Goal: Task Accomplishment & Management: Manage account settings

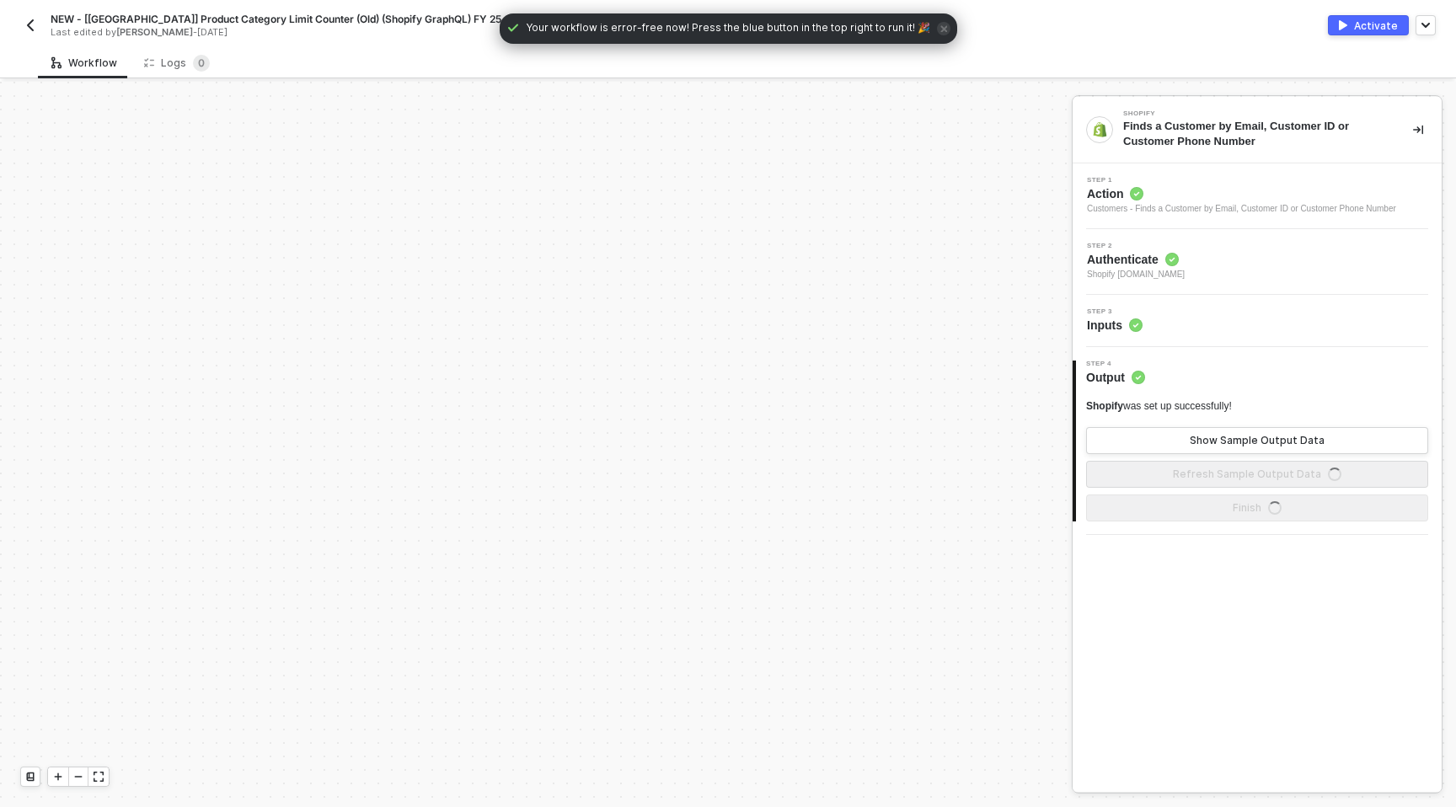
scroll to position [4405, 0]
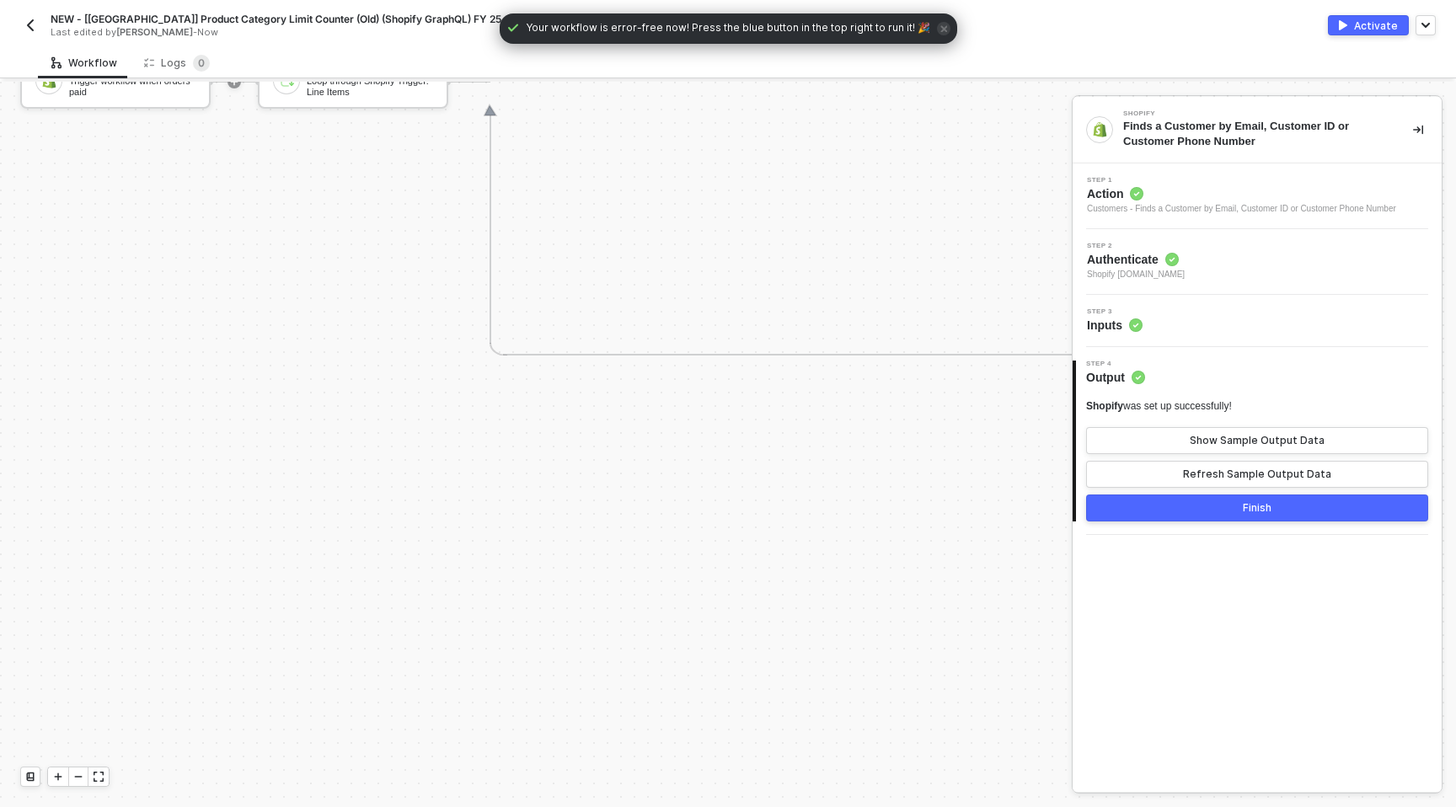
click at [34, 30] on img "button" at bounding box center [30, 25] width 13 height 13
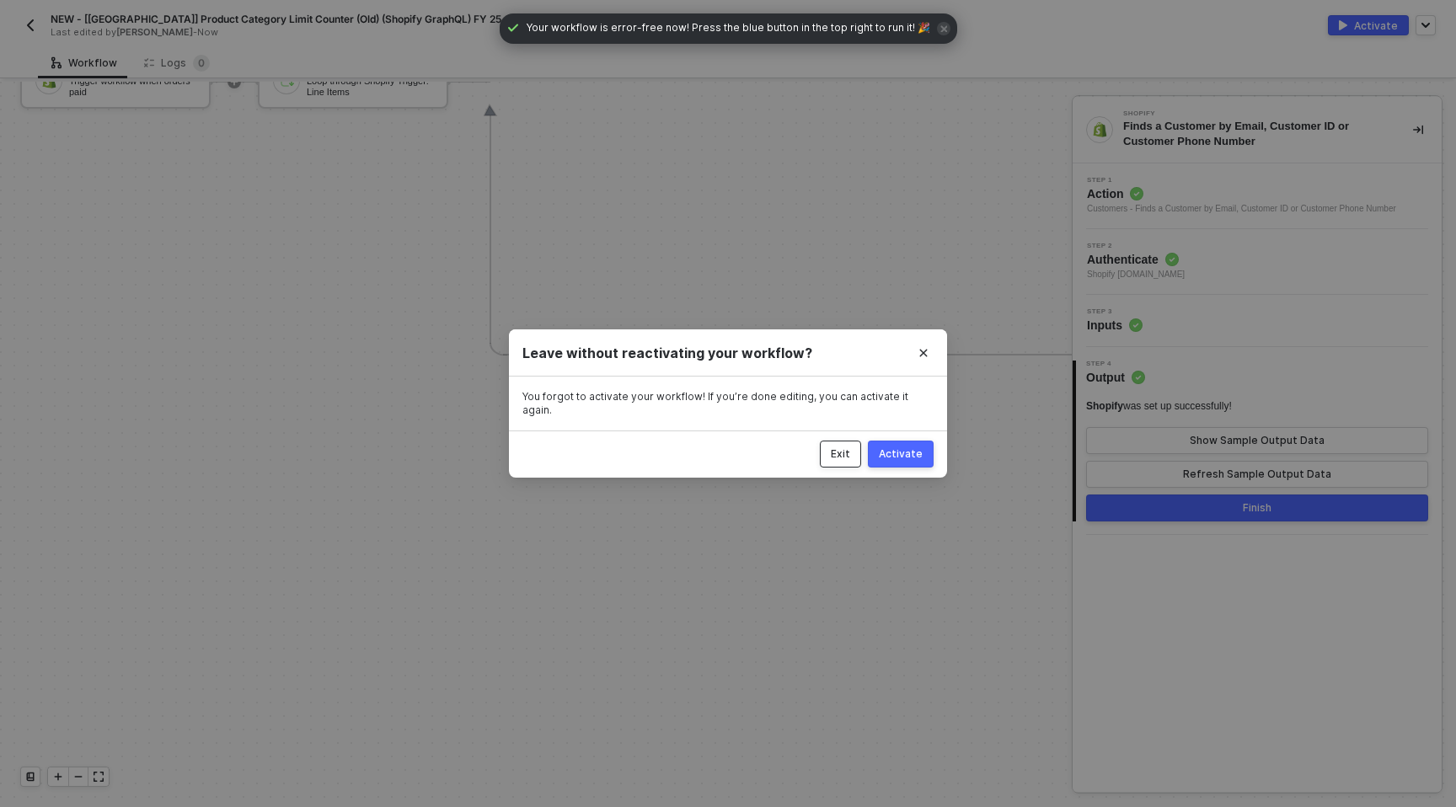
click at [847, 448] on div "Exit" at bounding box center [840, 453] width 19 height 13
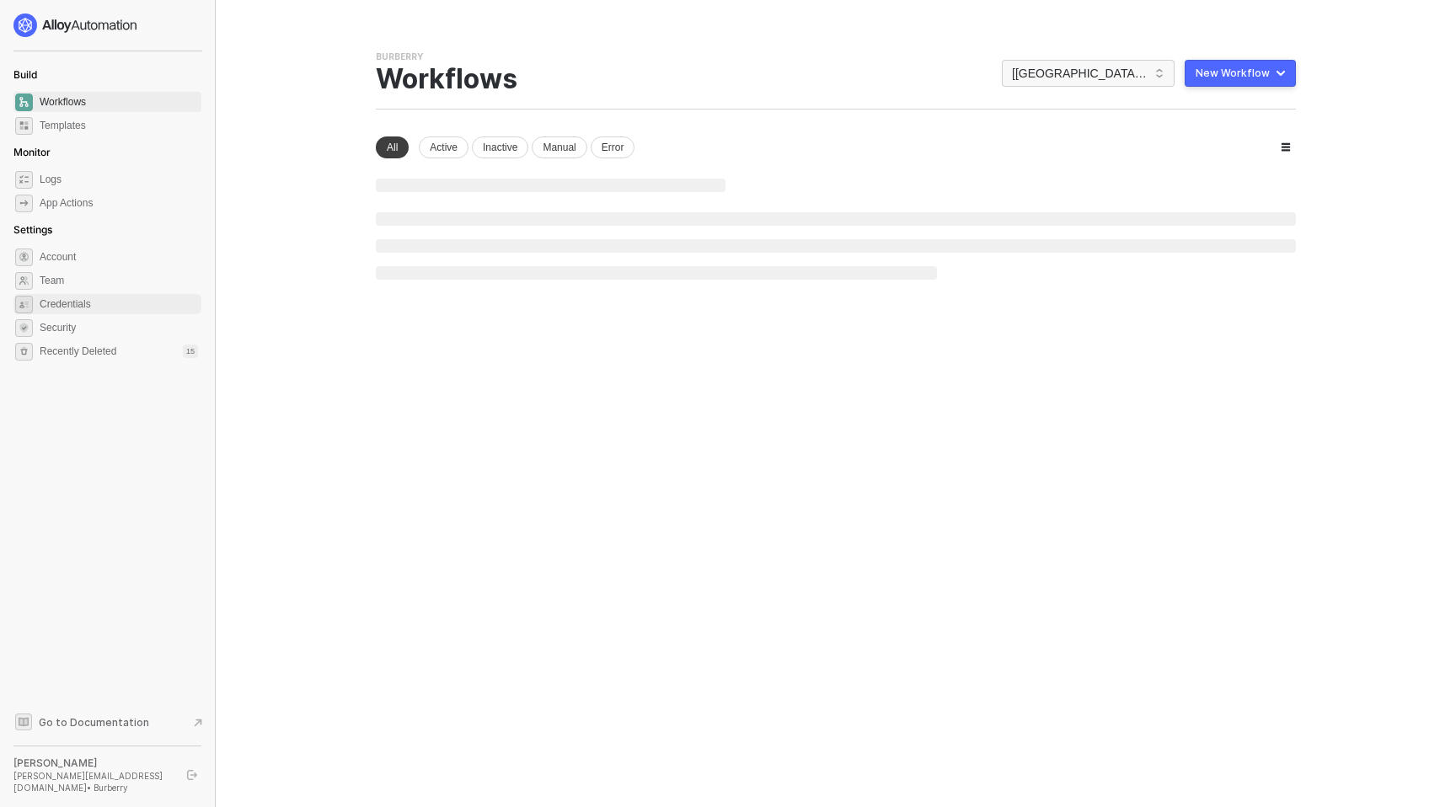
click at [66, 305] on span "Credentials" at bounding box center [119, 304] width 158 height 20
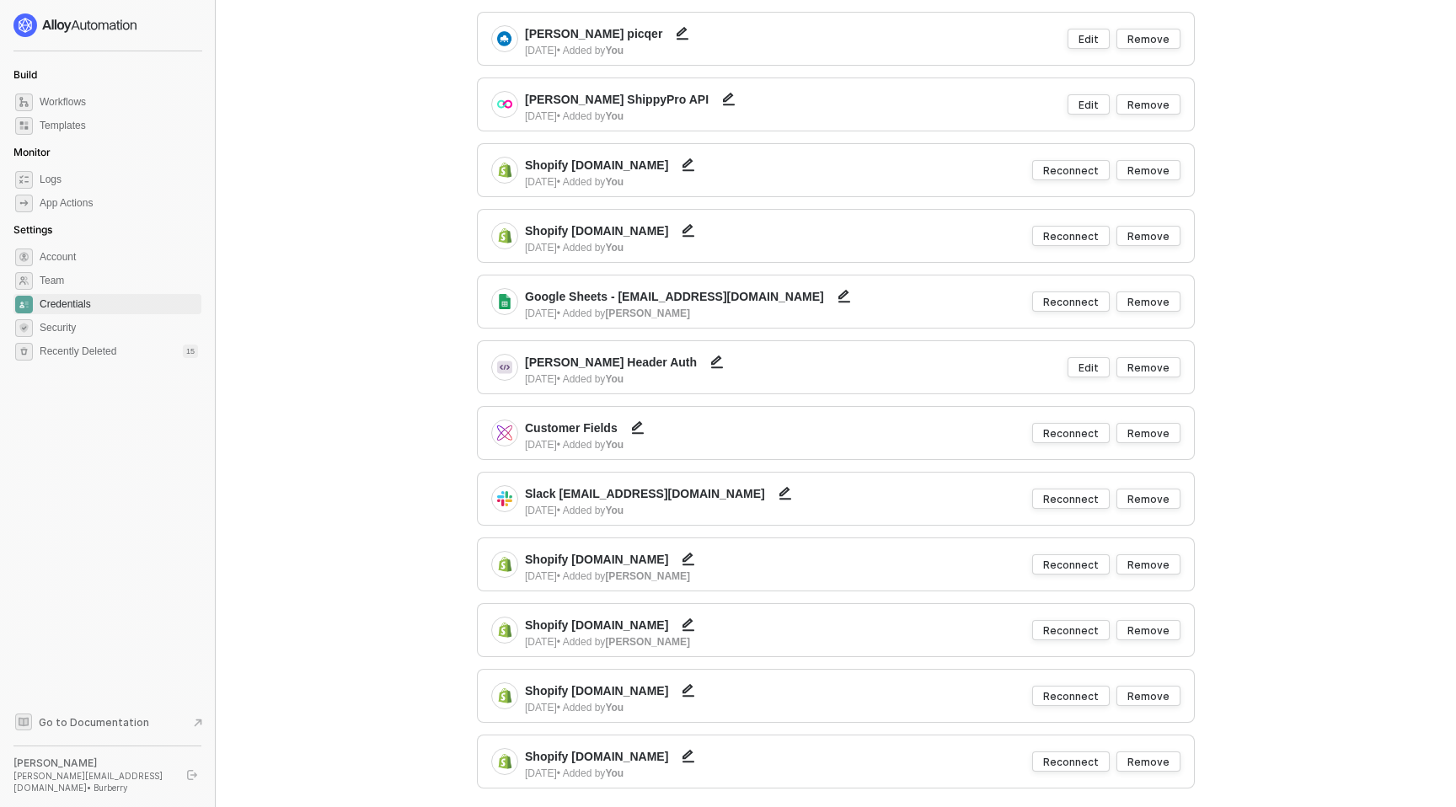
scroll to position [1846, 0]
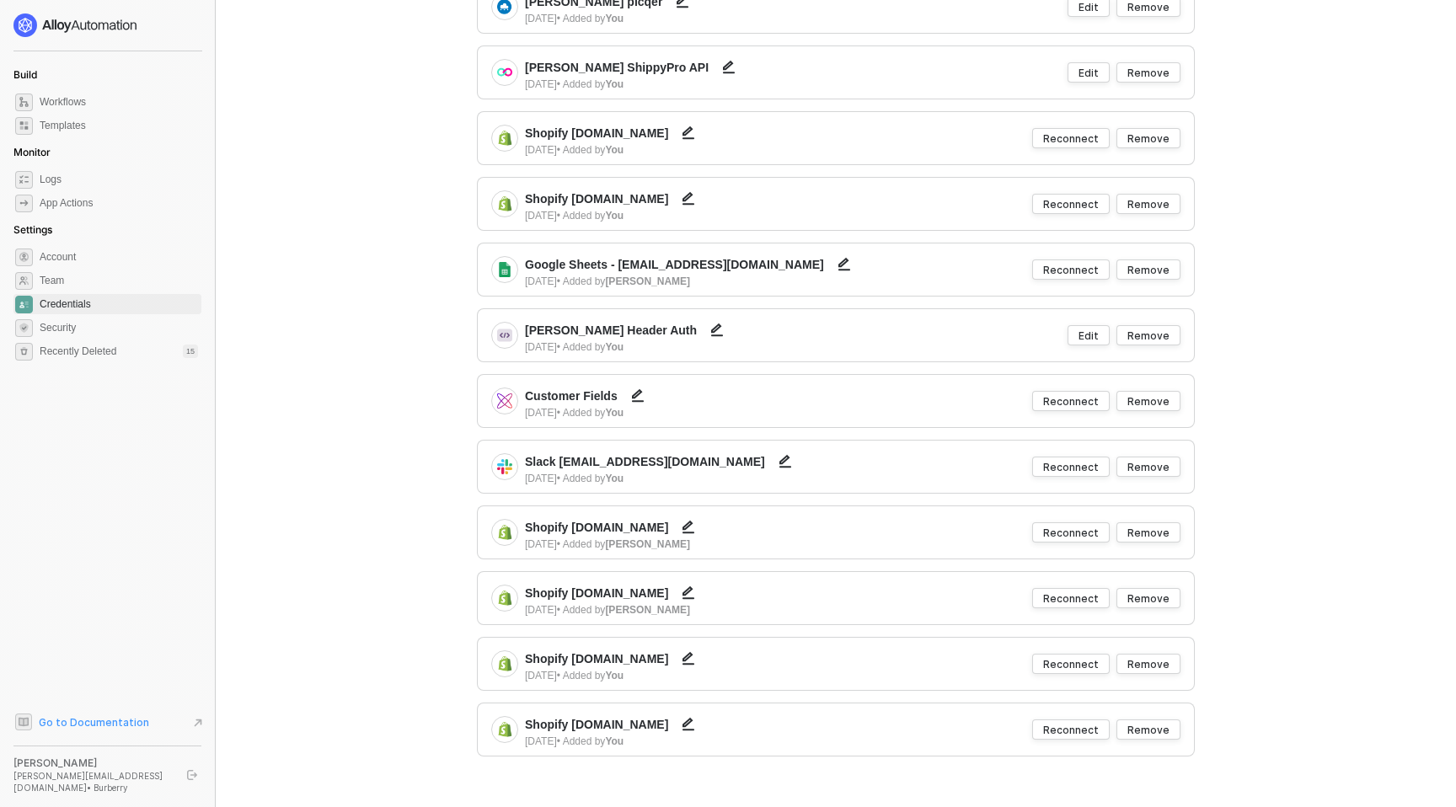
click at [52, 724] on span "Go to Documentation" at bounding box center [94, 722] width 110 height 14
